Goal: Check status: Check status

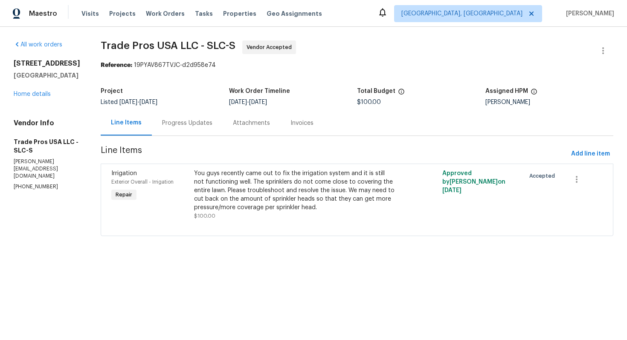
click at [182, 121] on div "Progress Updates" at bounding box center [187, 123] width 50 height 9
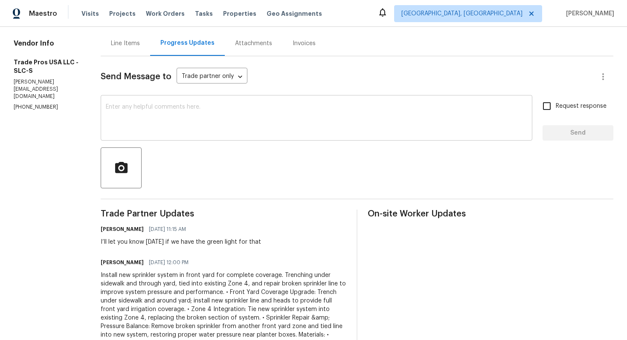
scroll to position [81, 0]
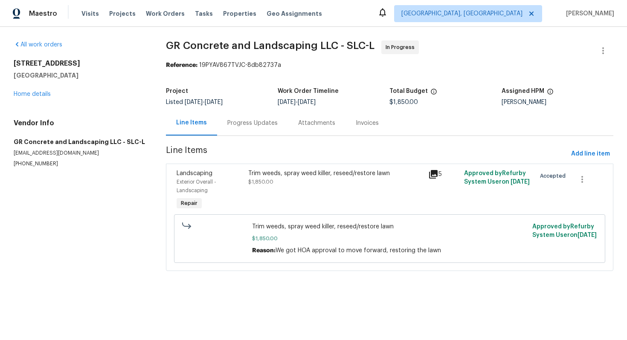
click at [246, 126] on div "Progress Updates" at bounding box center [252, 123] width 50 height 9
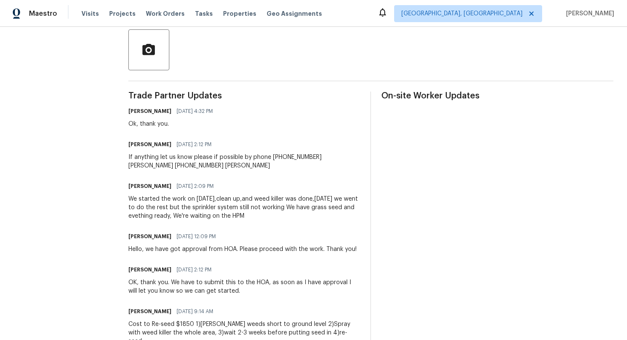
scroll to position [200, 0]
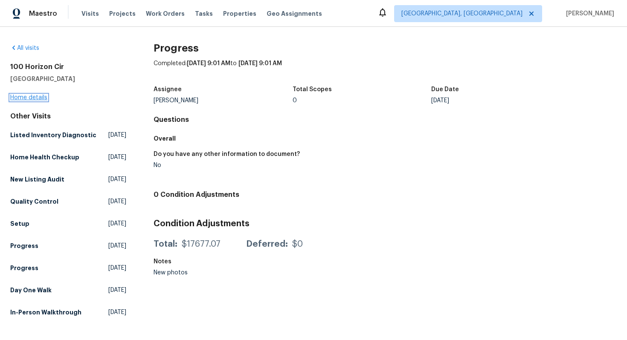
click at [34, 100] on link "Home details" at bounding box center [28, 98] width 37 height 6
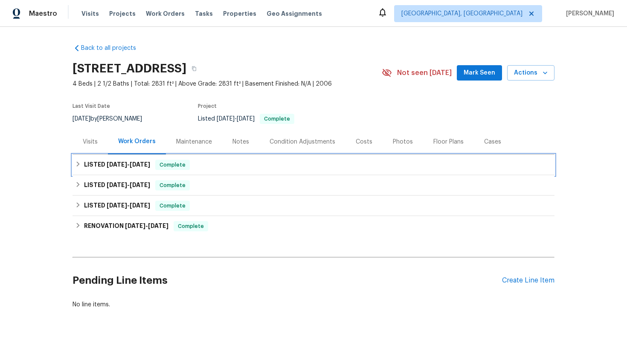
click at [211, 161] on div "LISTED 9/4/25 - 9/12/25 Complete" at bounding box center [313, 165] width 477 height 10
